Goal: Transaction & Acquisition: Purchase product/service

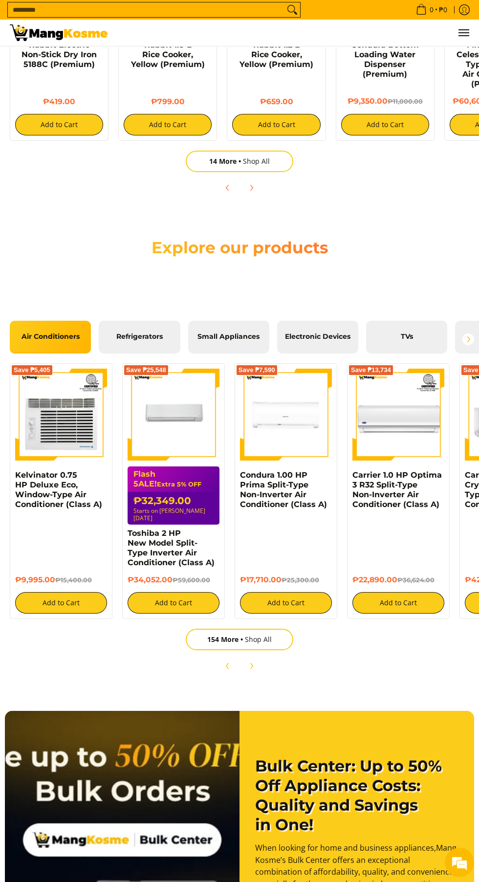
scroll to position [91, 0]
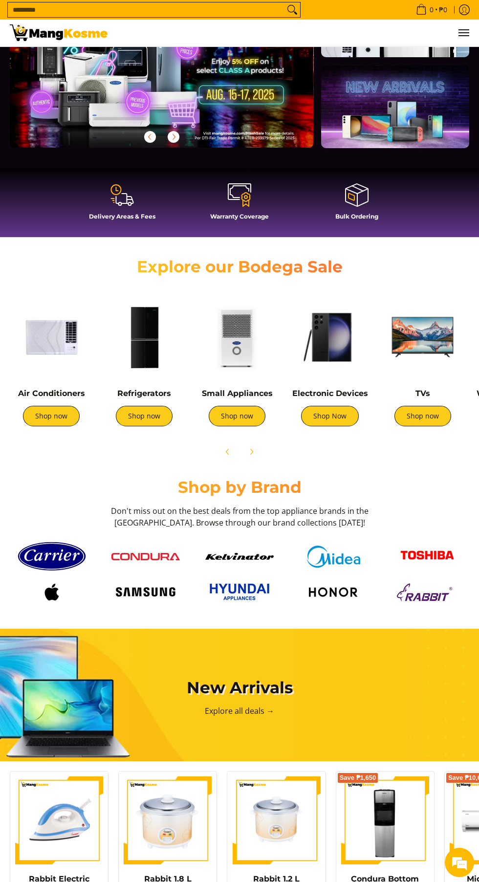
click at [153, 418] on link "Shop now" at bounding box center [144, 416] width 57 height 21
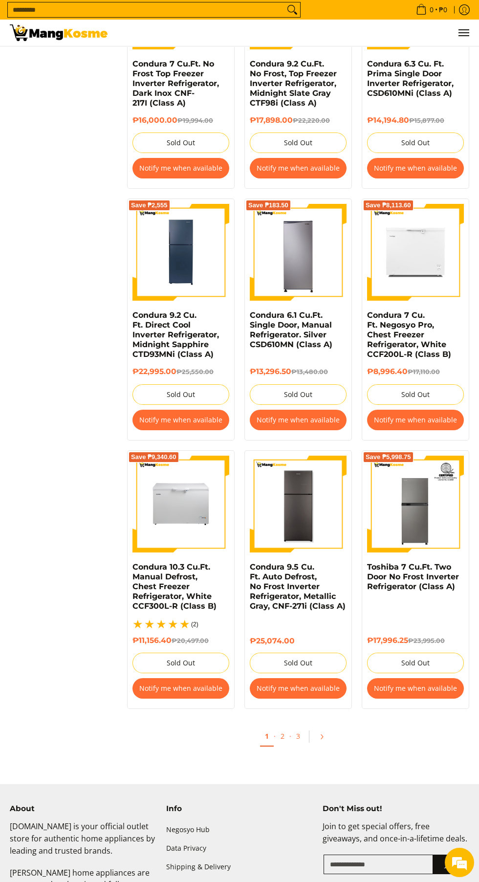
scroll to position [1641, 0]
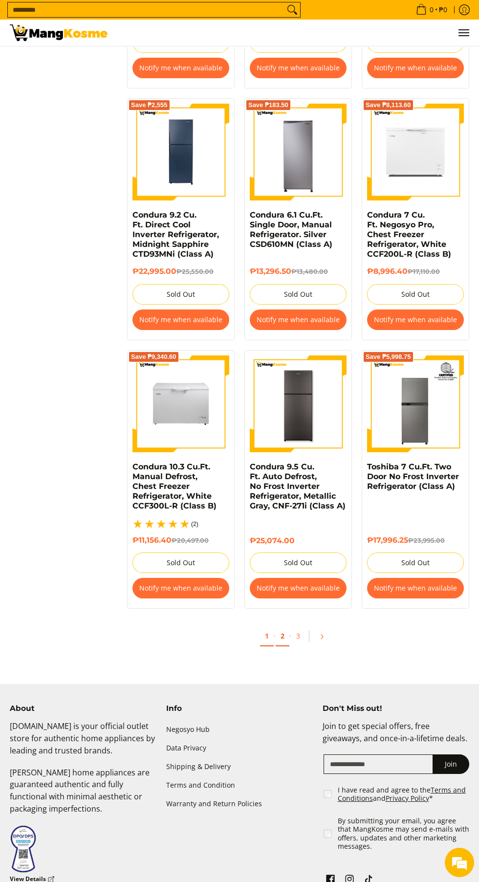
click at [282, 626] on link "2" at bounding box center [283, 636] width 14 height 20
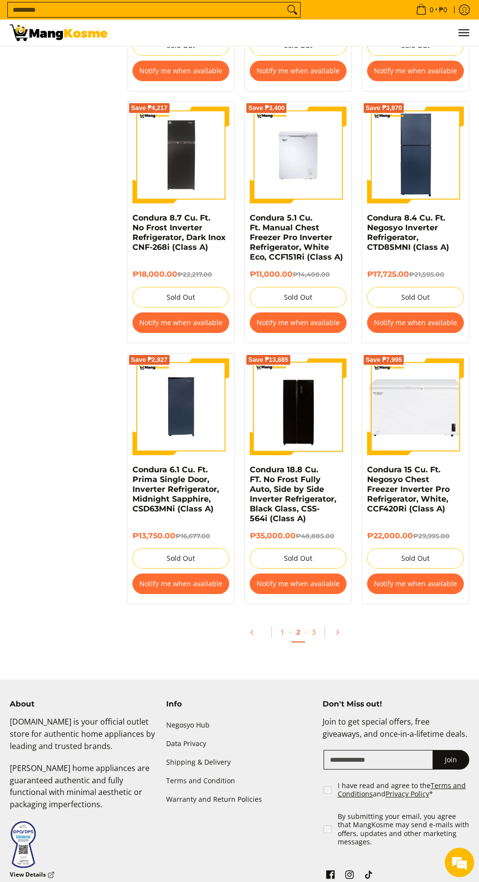
scroll to position [1603, 0]
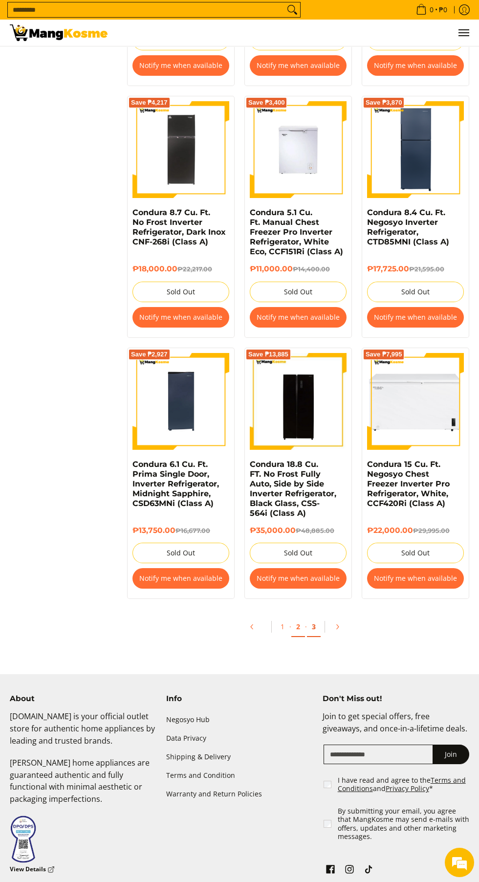
click at [317, 628] on link "3" at bounding box center [314, 627] width 14 height 20
